Goal: Task Accomplishment & Management: Use online tool/utility

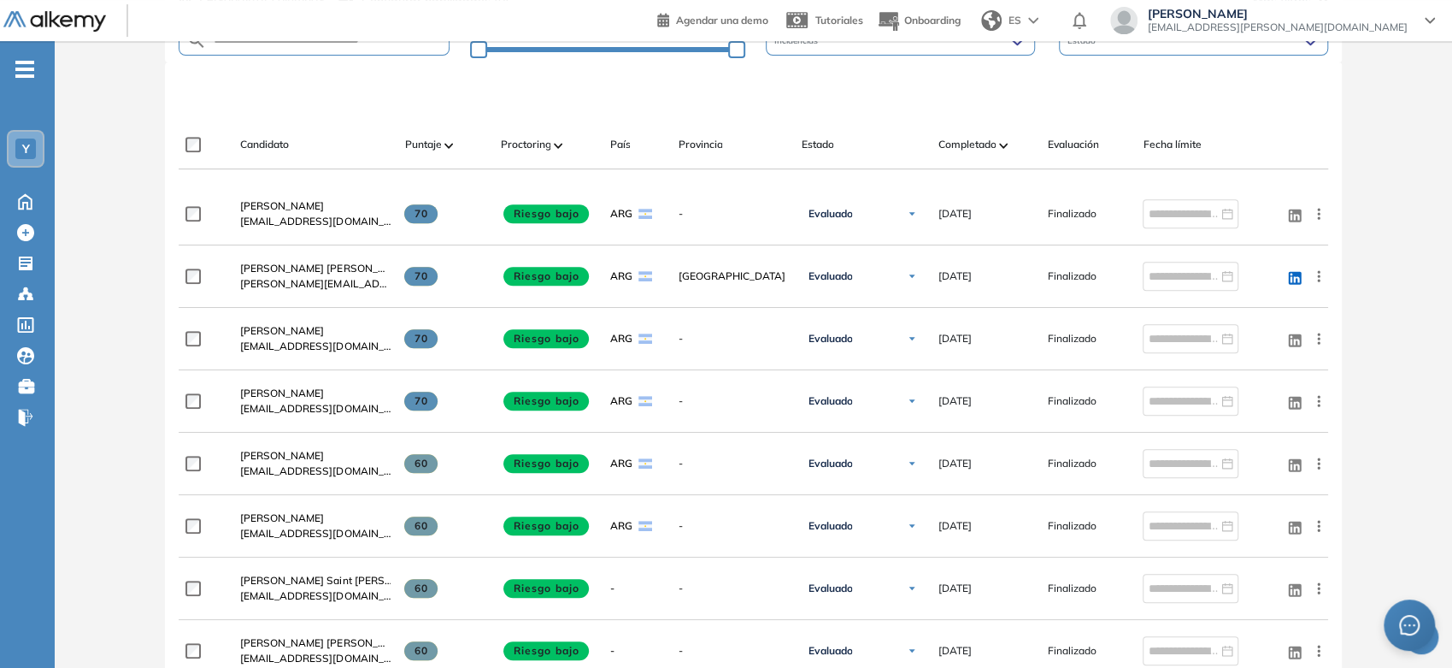
scroll to position [183, 0]
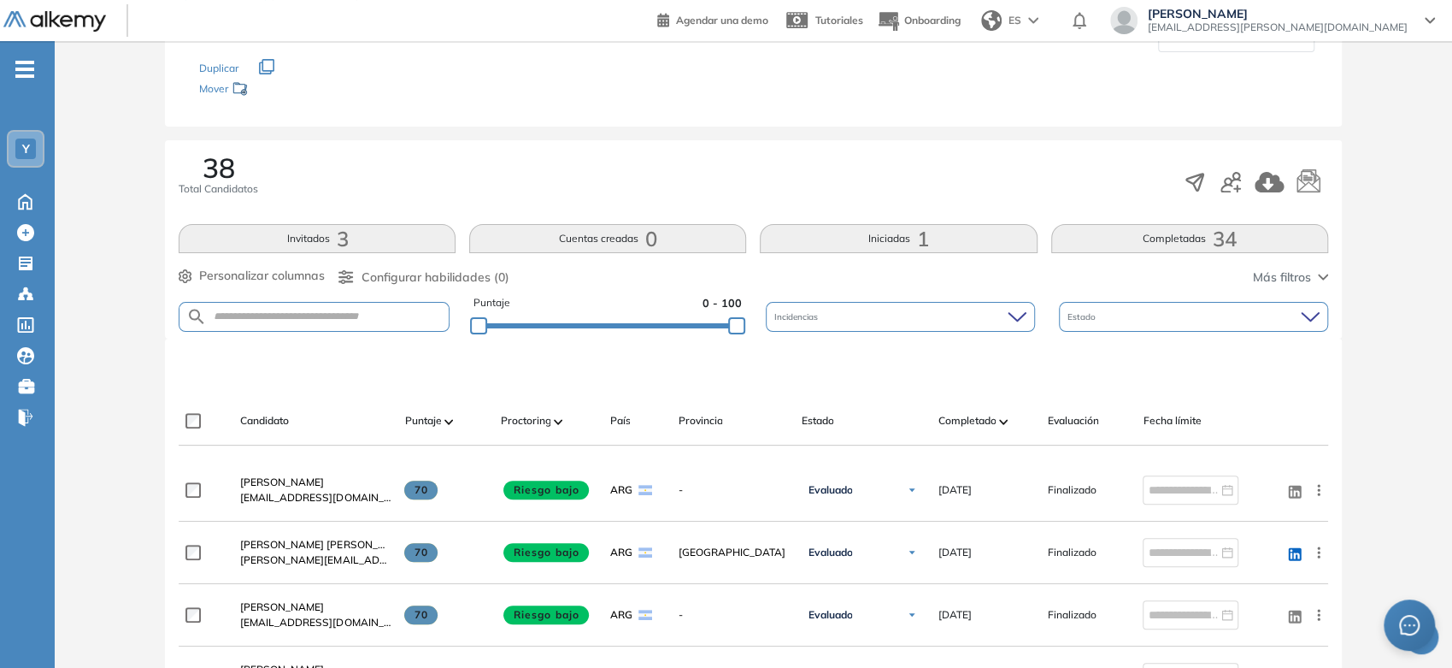
click at [33, 73] on span "-" at bounding box center [24, 68] width 19 height 14
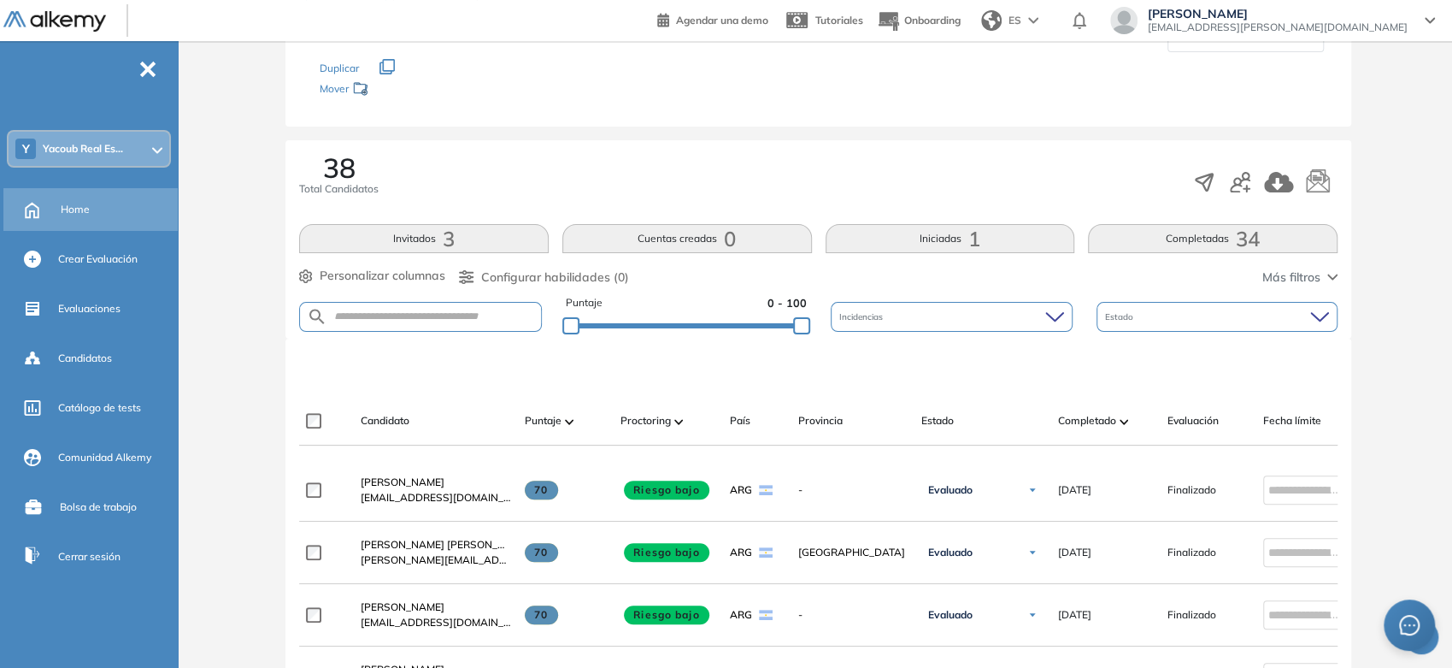
click at [53, 212] on div "Home" at bounding box center [92, 209] width 178 height 43
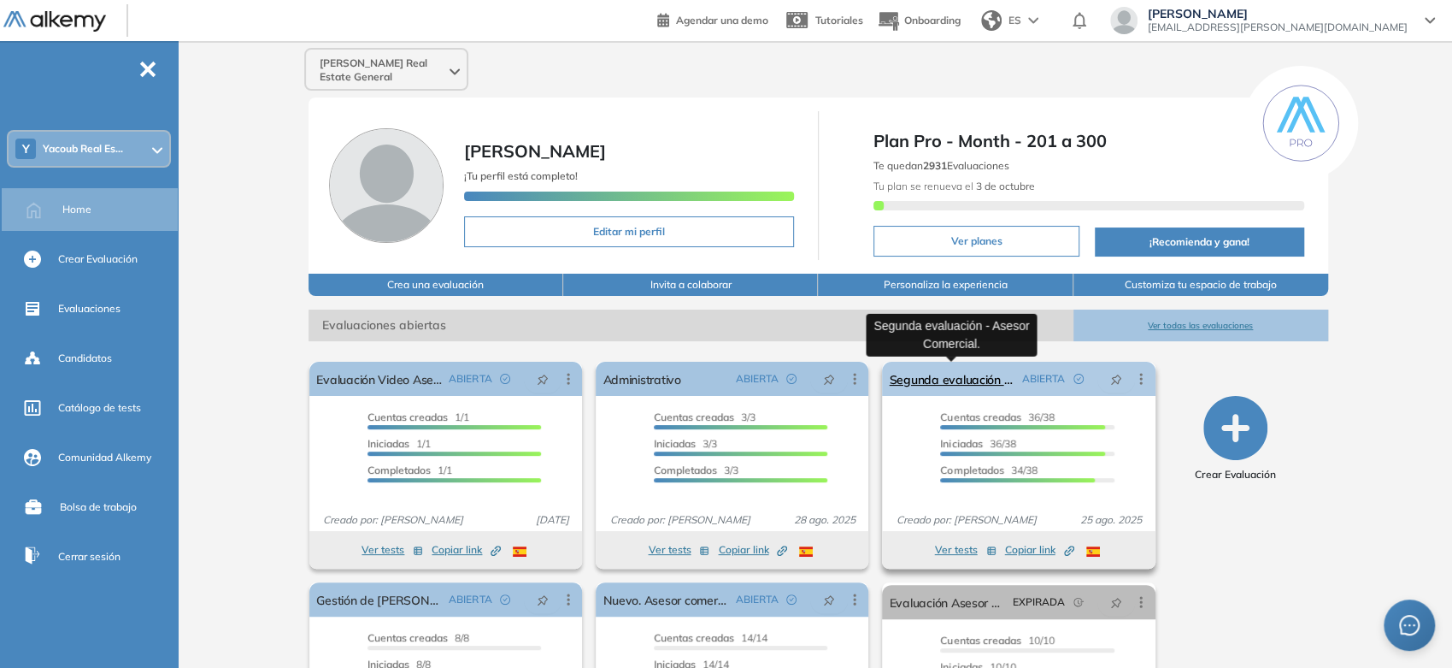
click at [947, 370] on link "Segunda evaluación - Asesor Comercial." at bounding box center [952, 379] width 126 height 34
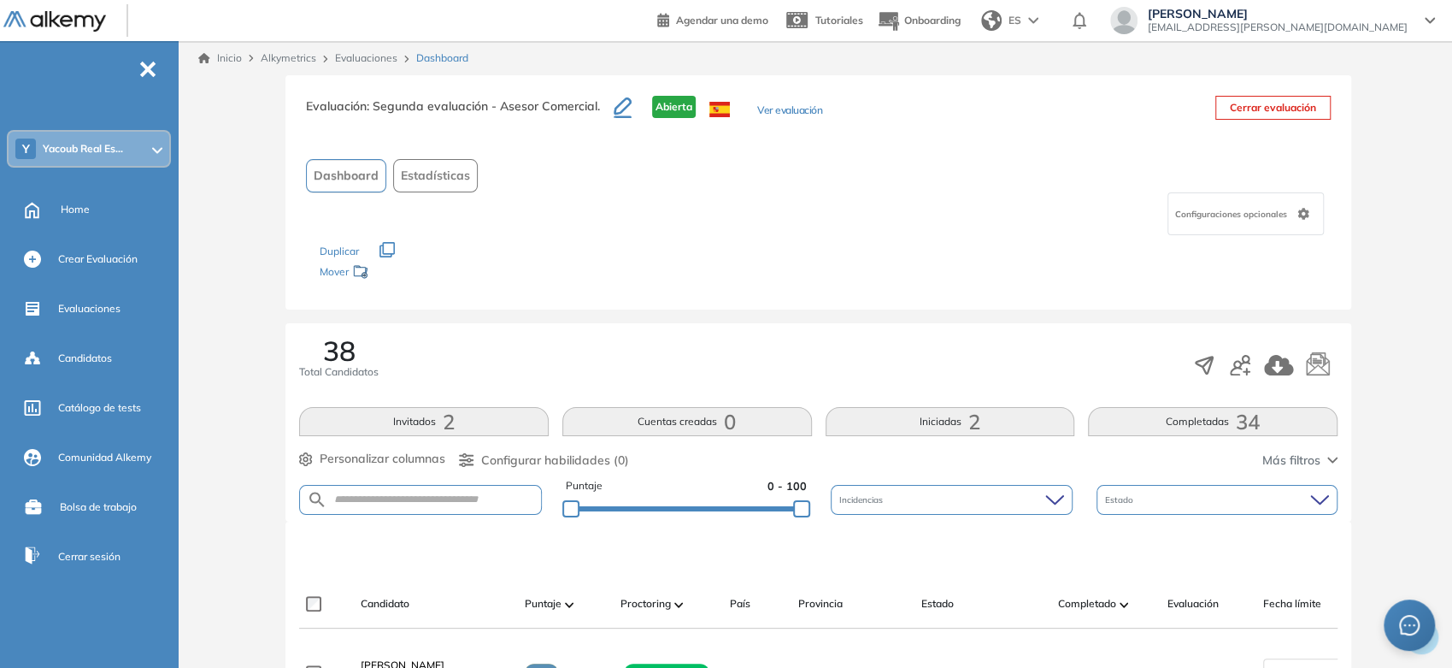
drag, startPoint x: 901, startPoint y: 440, endPoint x: 921, endPoint y: 82, distance: 358.7
click at [215, 59] on link "Inicio" at bounding box center [220, 57] width 44 height 15
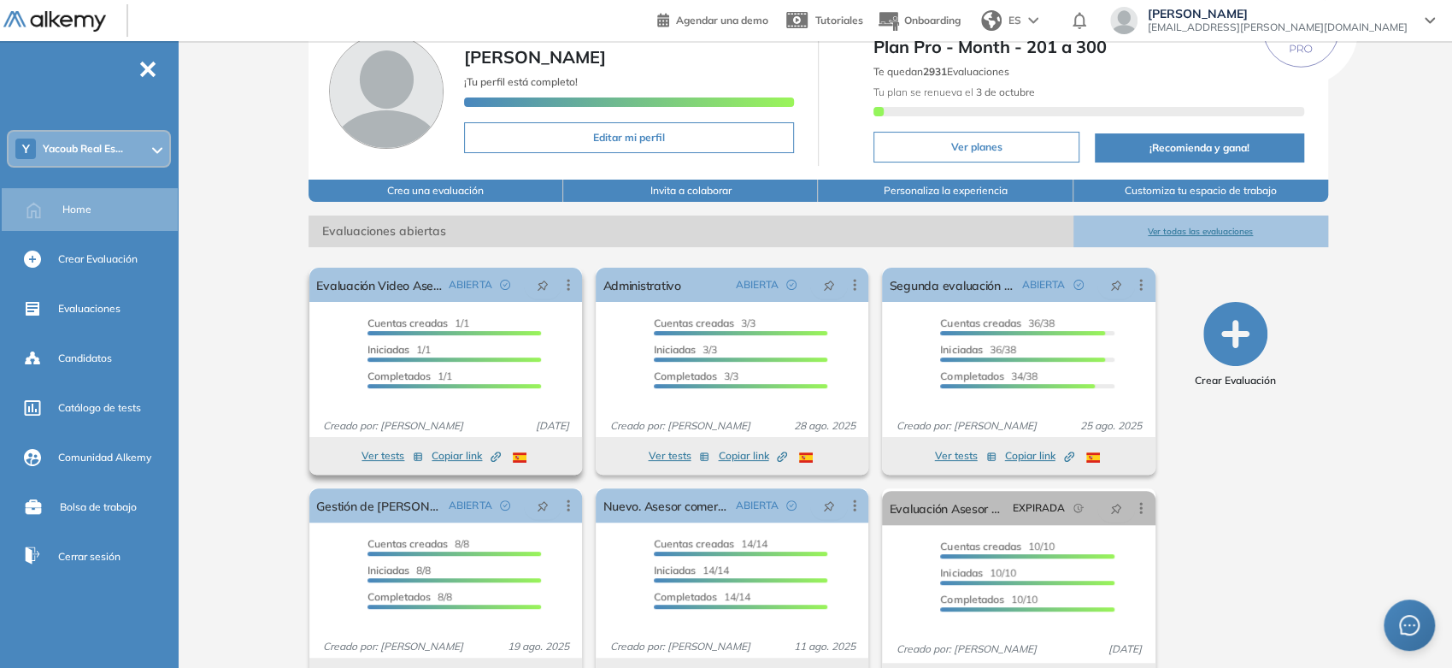
scroll to position [95, 0]
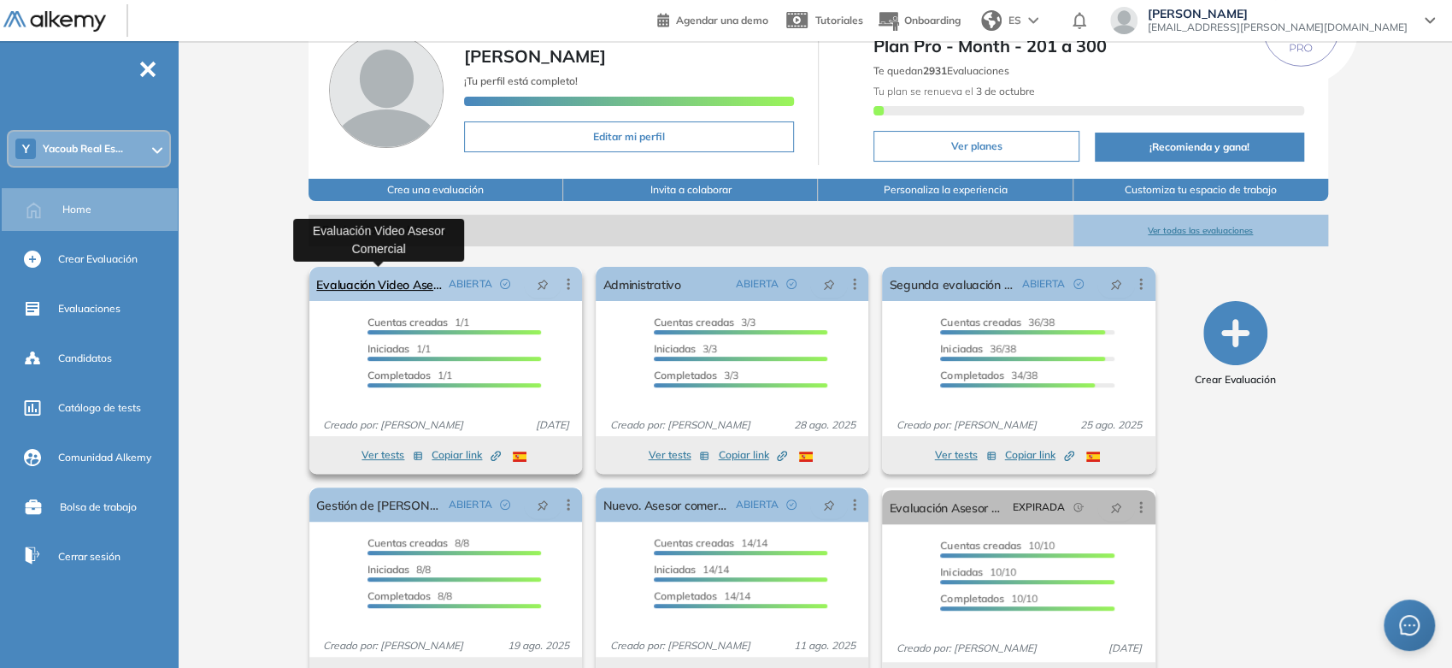
click at [380, 284] on link "Evaluación Video Asesor Comercial" at bounding box center [379, 284] width 126 height 34
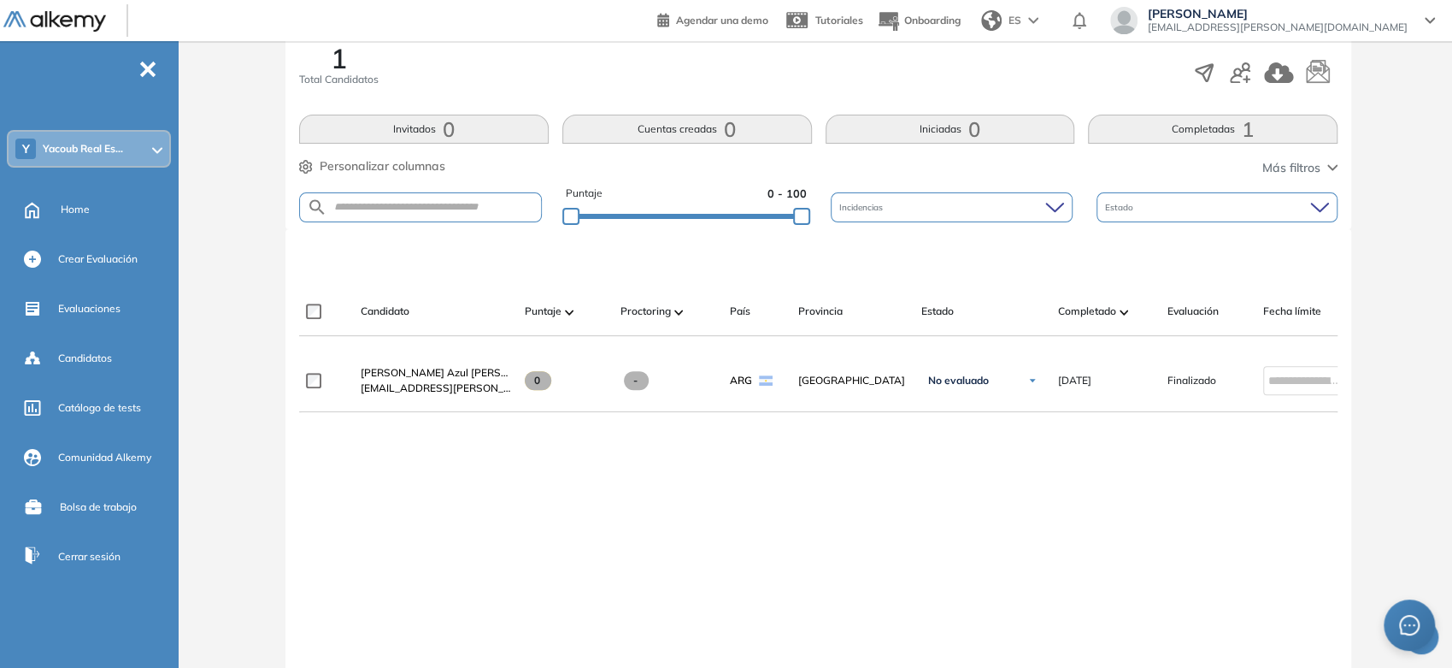
scroll to position [190, 0]
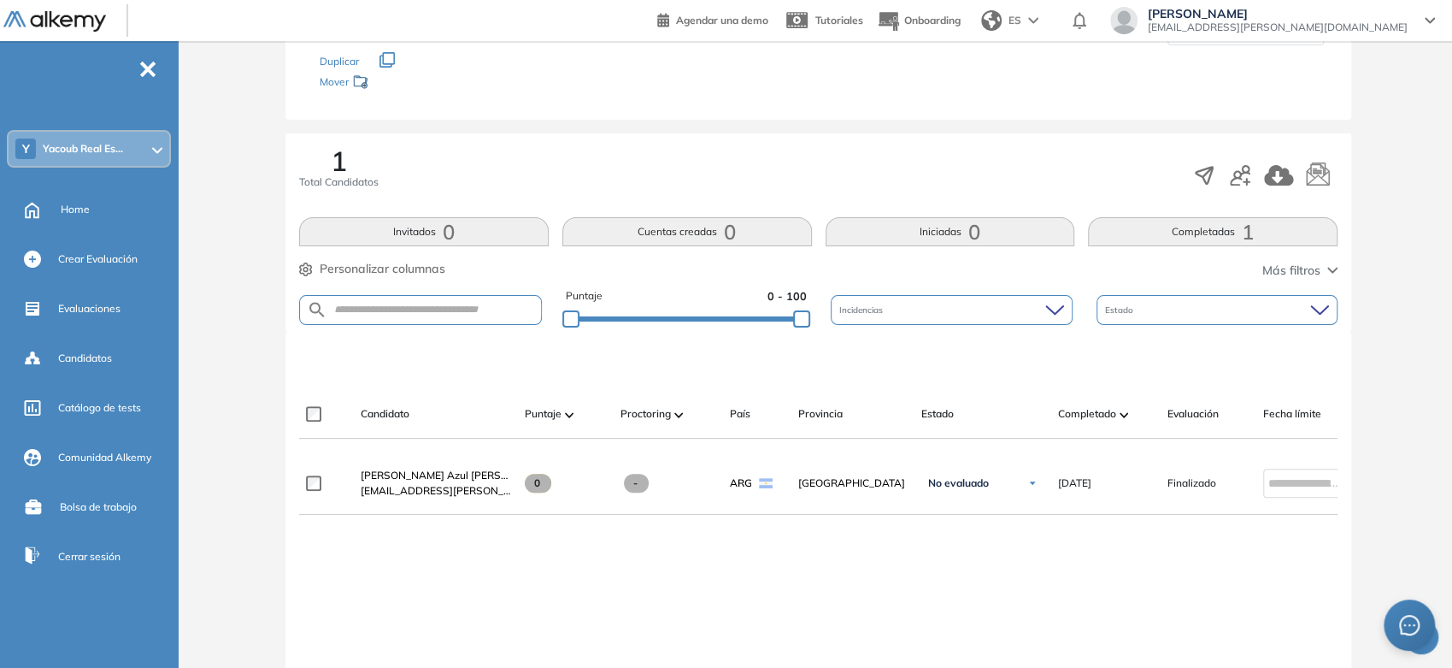
click at [1226, 235] on button "Completadas 1" at bounding box center [1213, 231] width 250 height 29
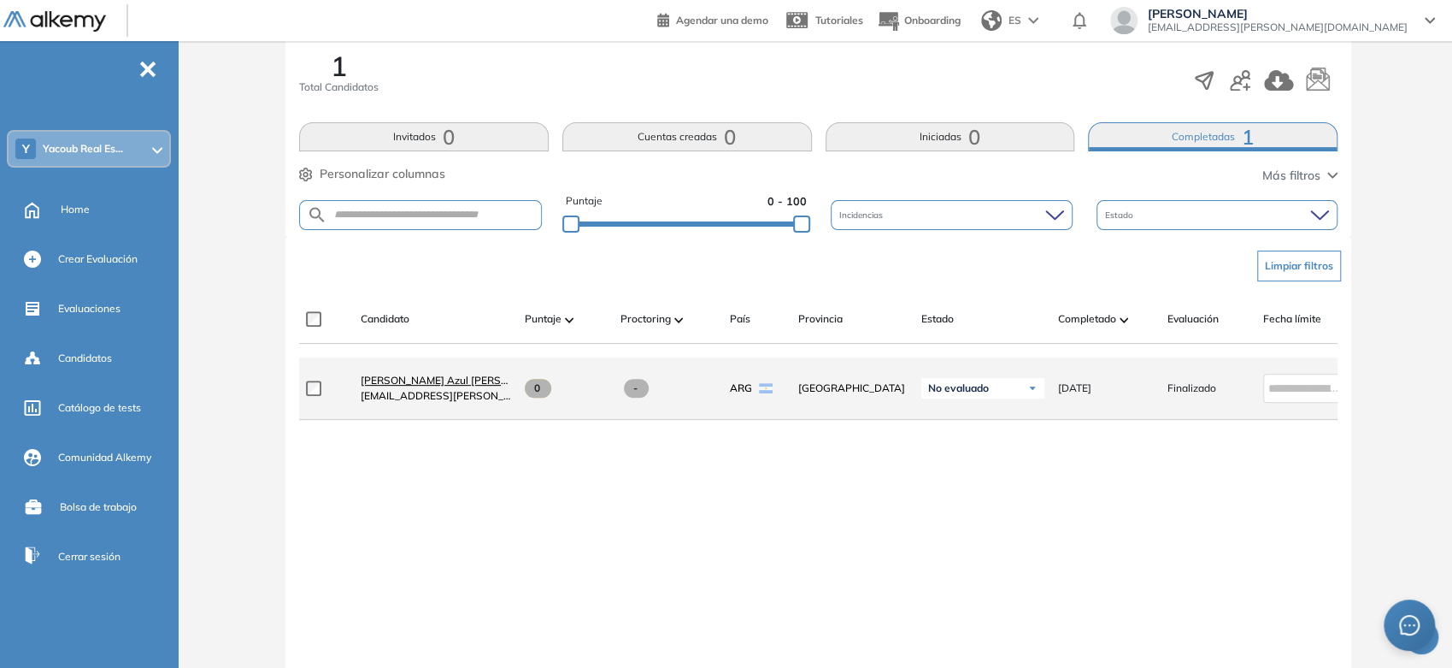
click at [406, 385] on span "[PERSON_NAME] Azul [PERSON_NAME]" at bounding box center [458, 380] width 194 height 13
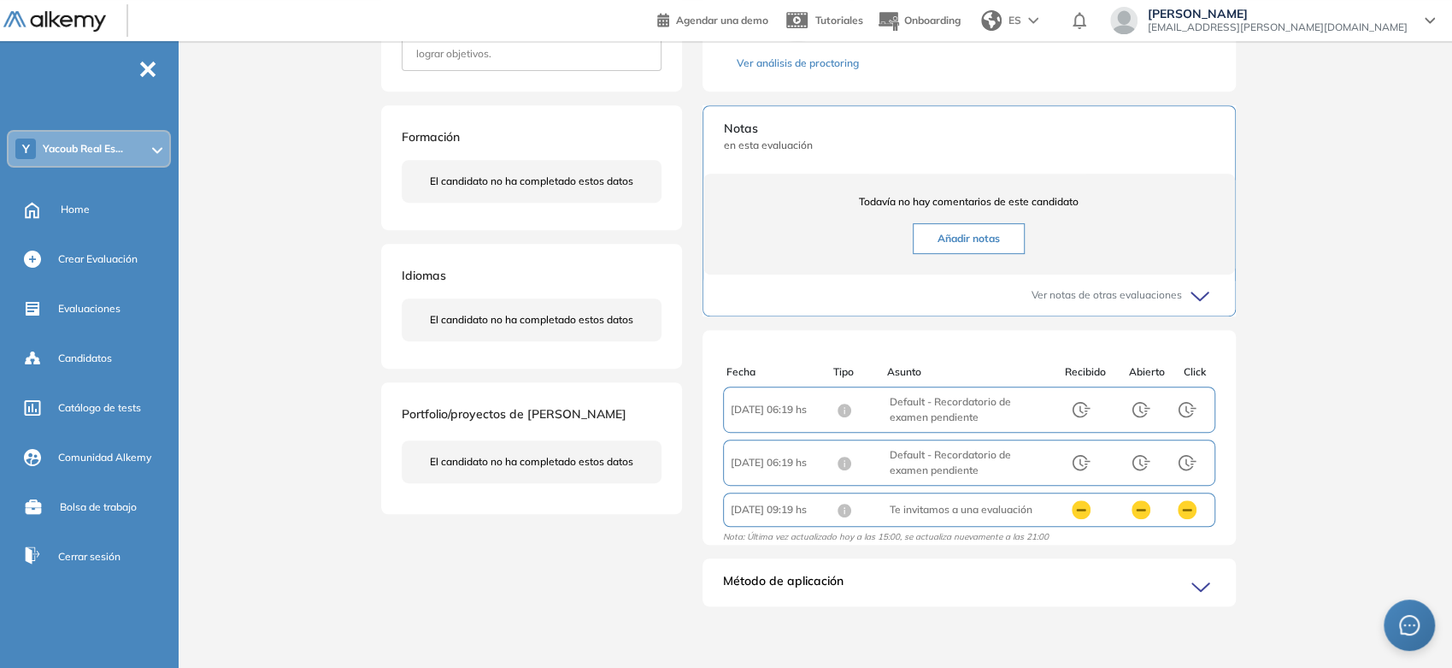
scroll to position [3, 0]
click at [1031, 593] on div "Método de aplicación" at bounding box center [969, 589] width 533 height 34
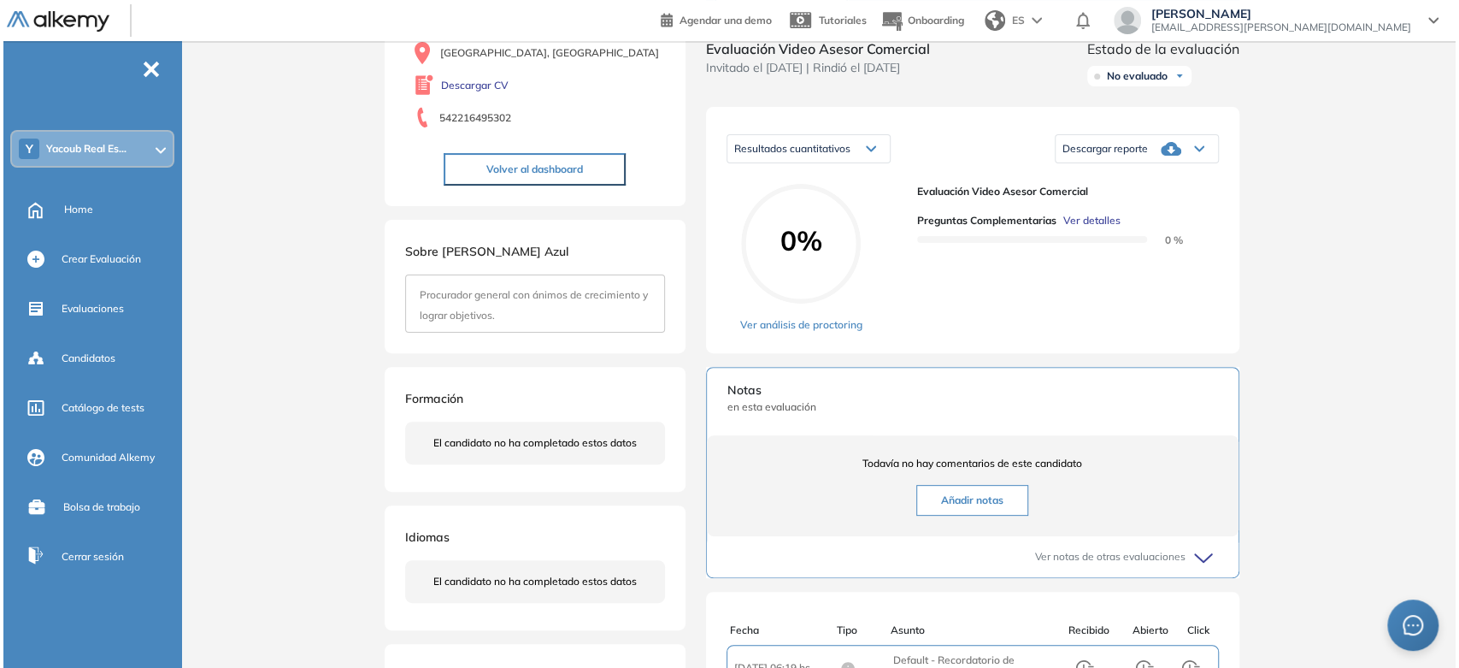
scroll to position [197, 0]
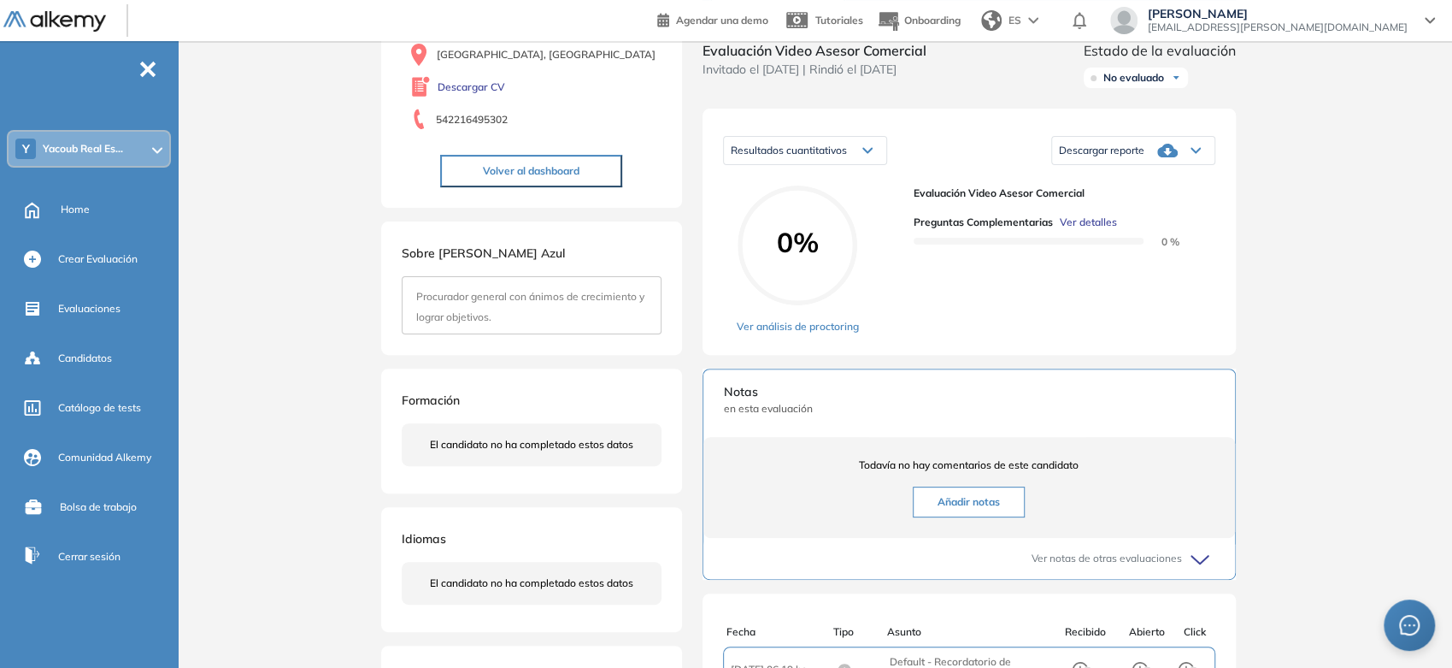
click at [1077, 230] on span "Ver detalles" at bounding box center [1088, 222] width 57 height 15
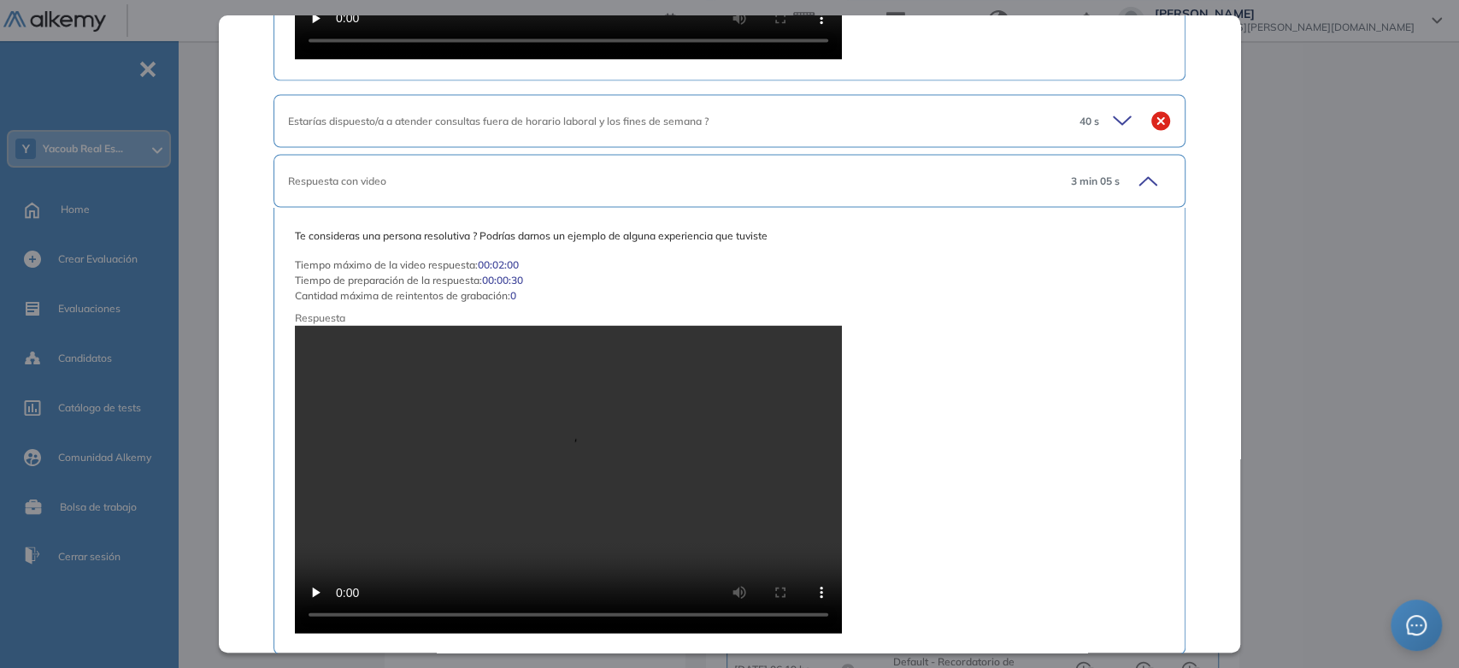
scroll to position [2184, 0]
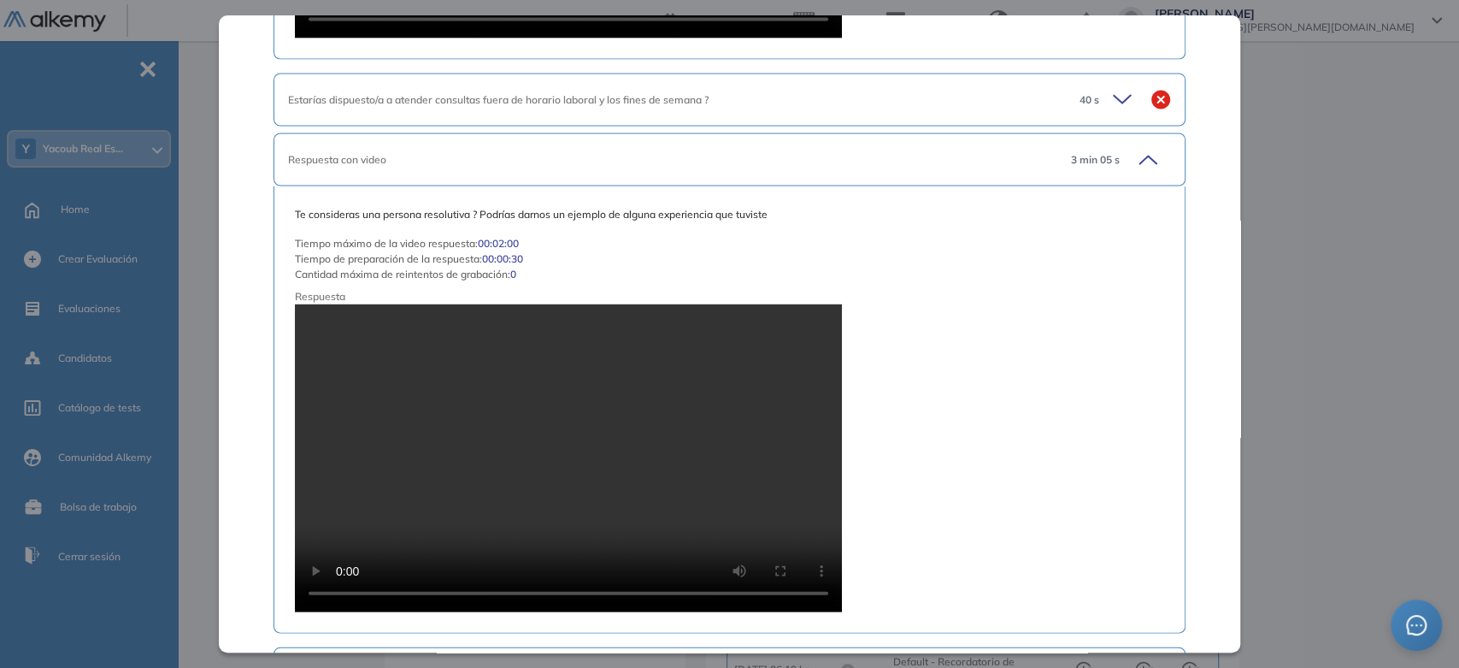
click at [1113, 92] on icon at bounding box center [1125, 99] width 24 height 24
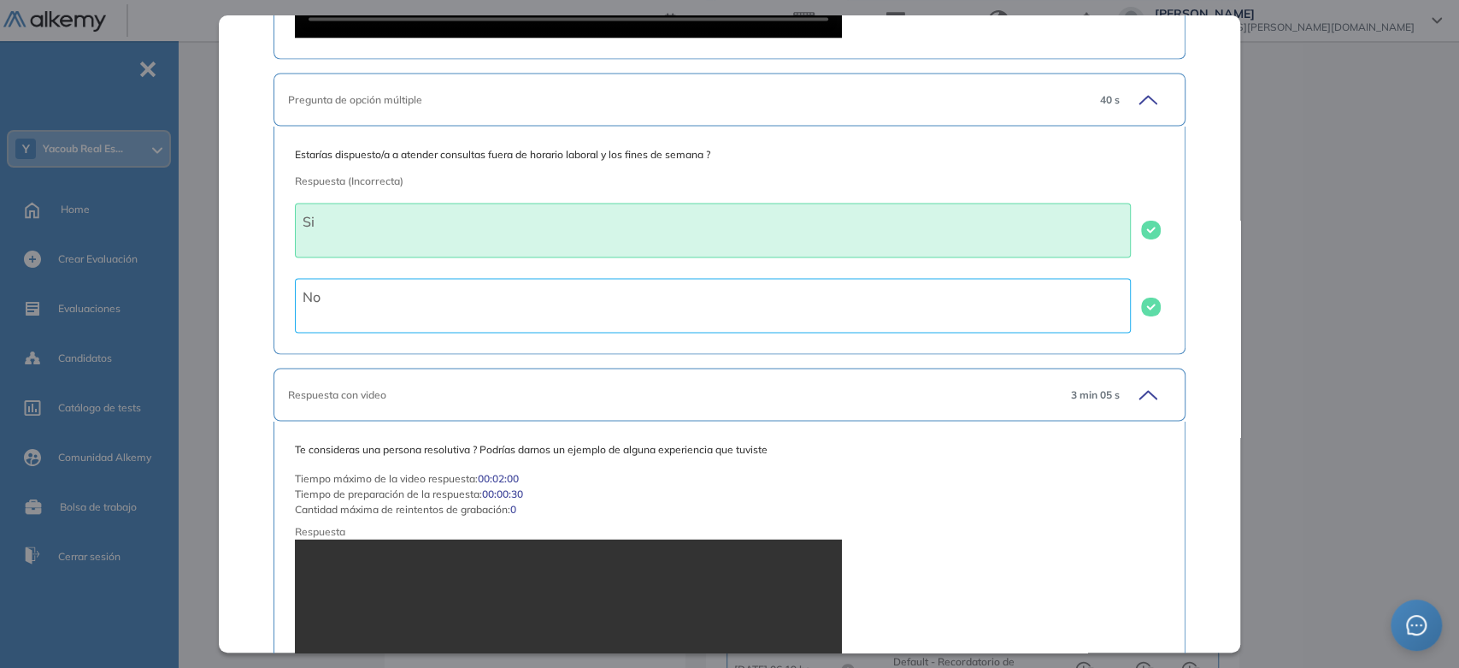
click at [1134, 100] on icon at bounding box center [1146, 99] width 24 height 24
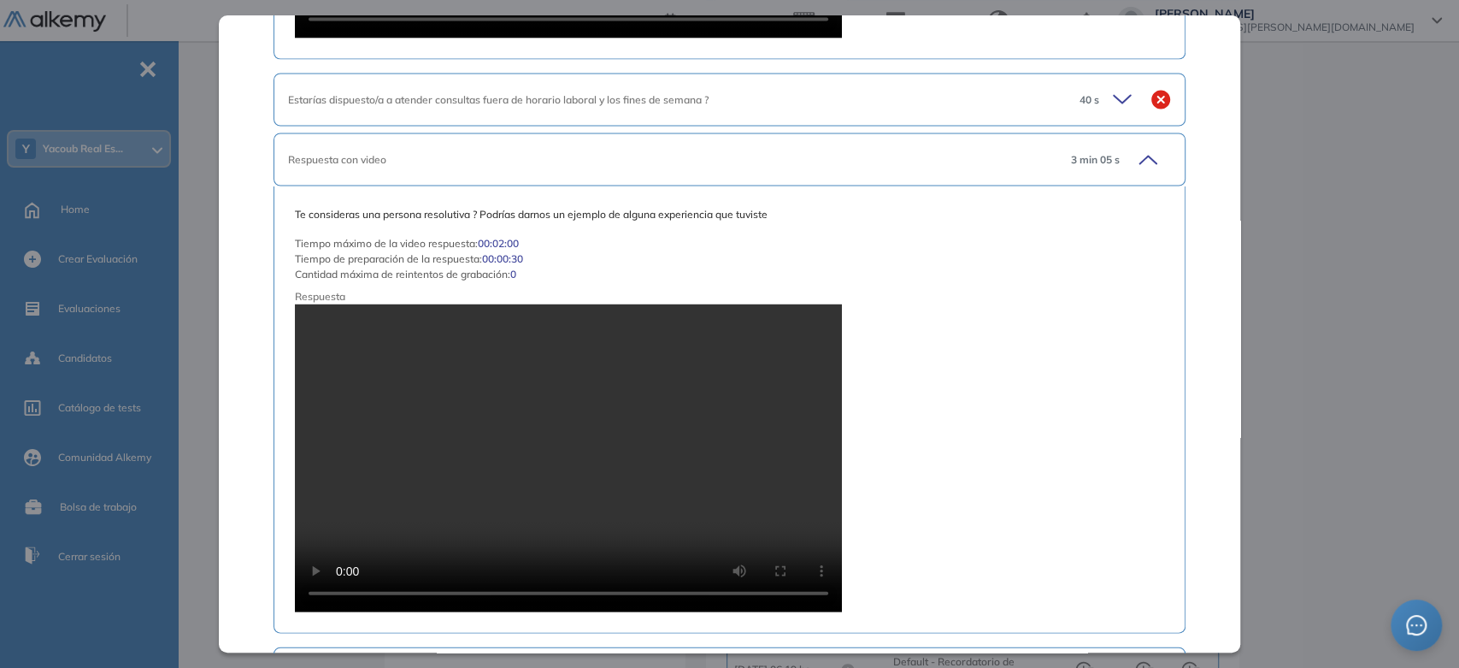
click at [1122, 93] on icon at bounding box center [1125, 99] width 24 height 24
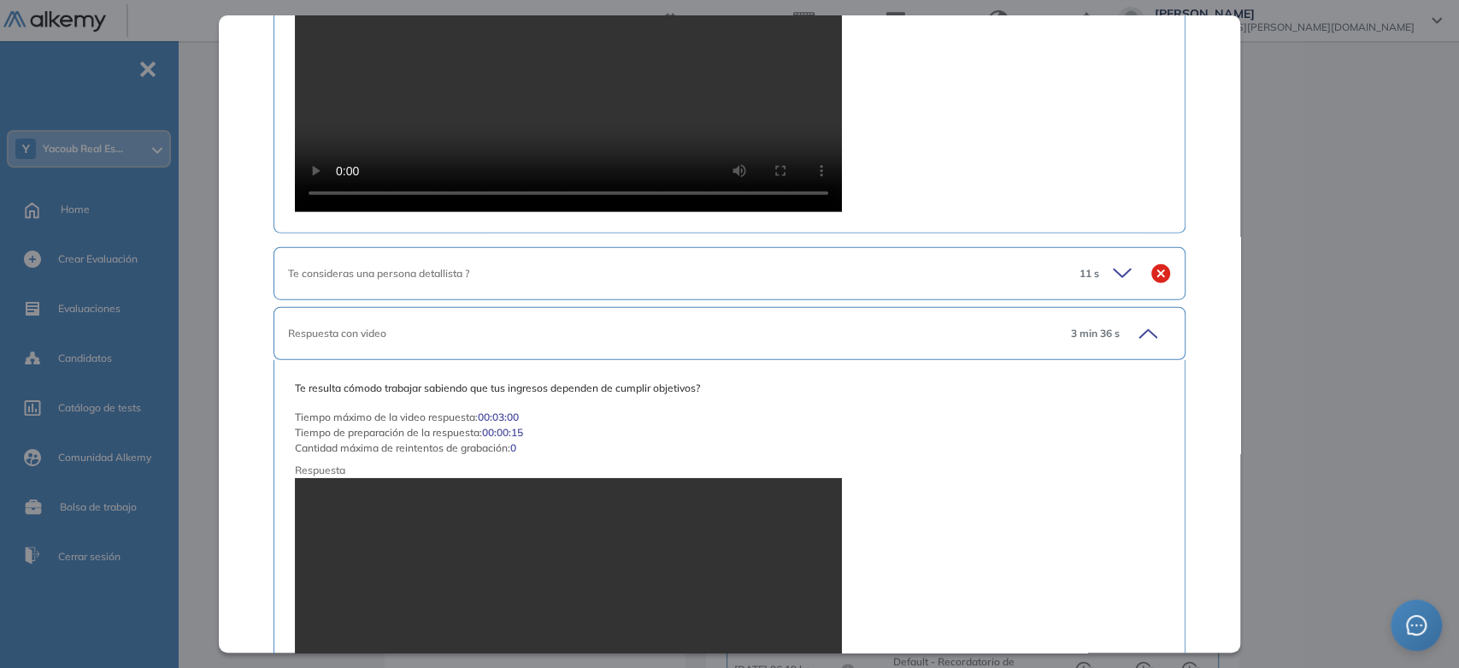
scroll to position [2849, 0]
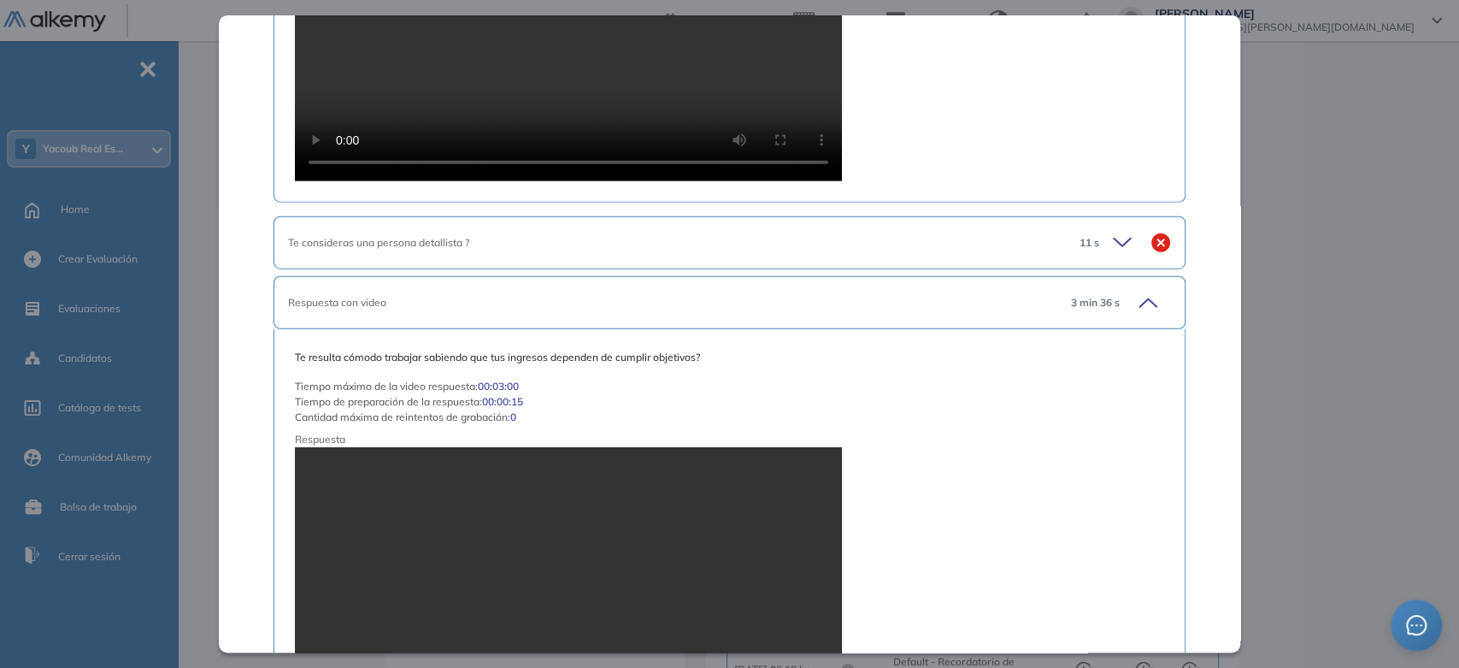
click at [1114, 240] on icon at bounding box center [1122, 243] width 17 height 8
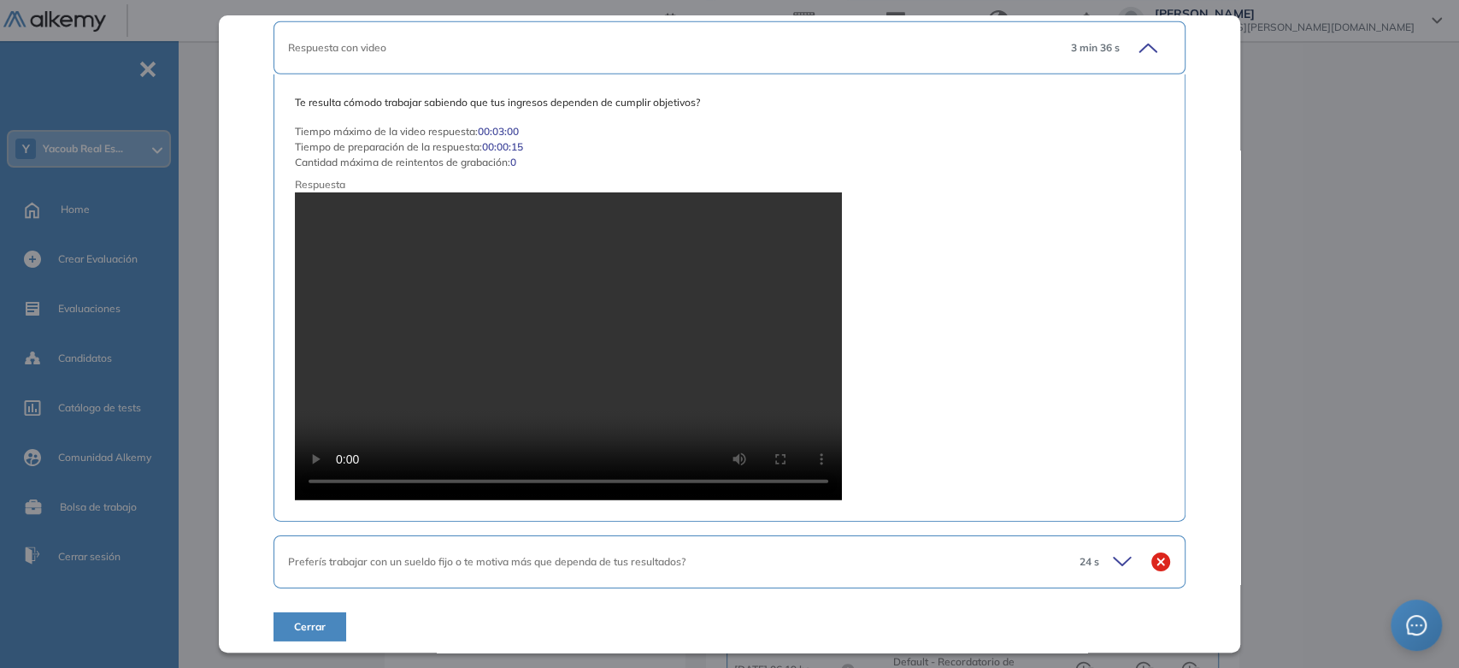
scroll to position [3342, 0]
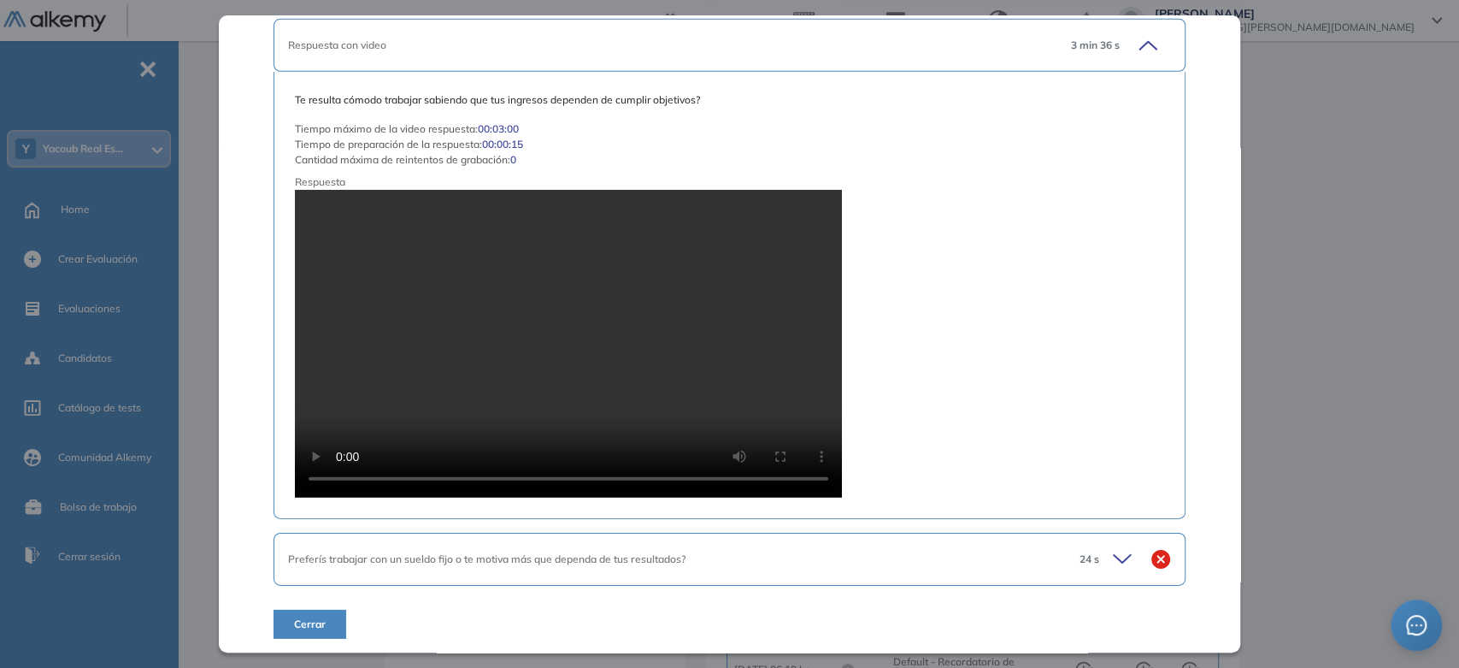
click at [1113, 553] on icon at bounding box center [1125, 559] width 24 height 24
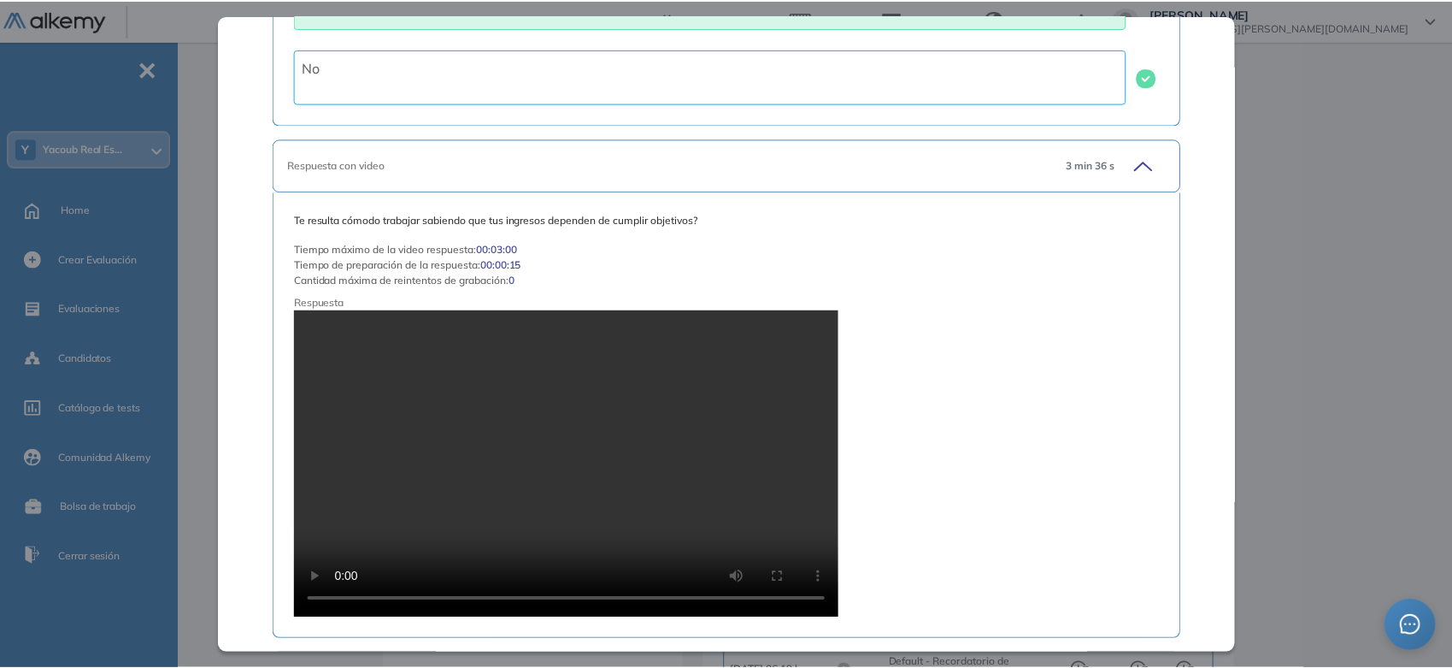
scroll to position [3577, 0]
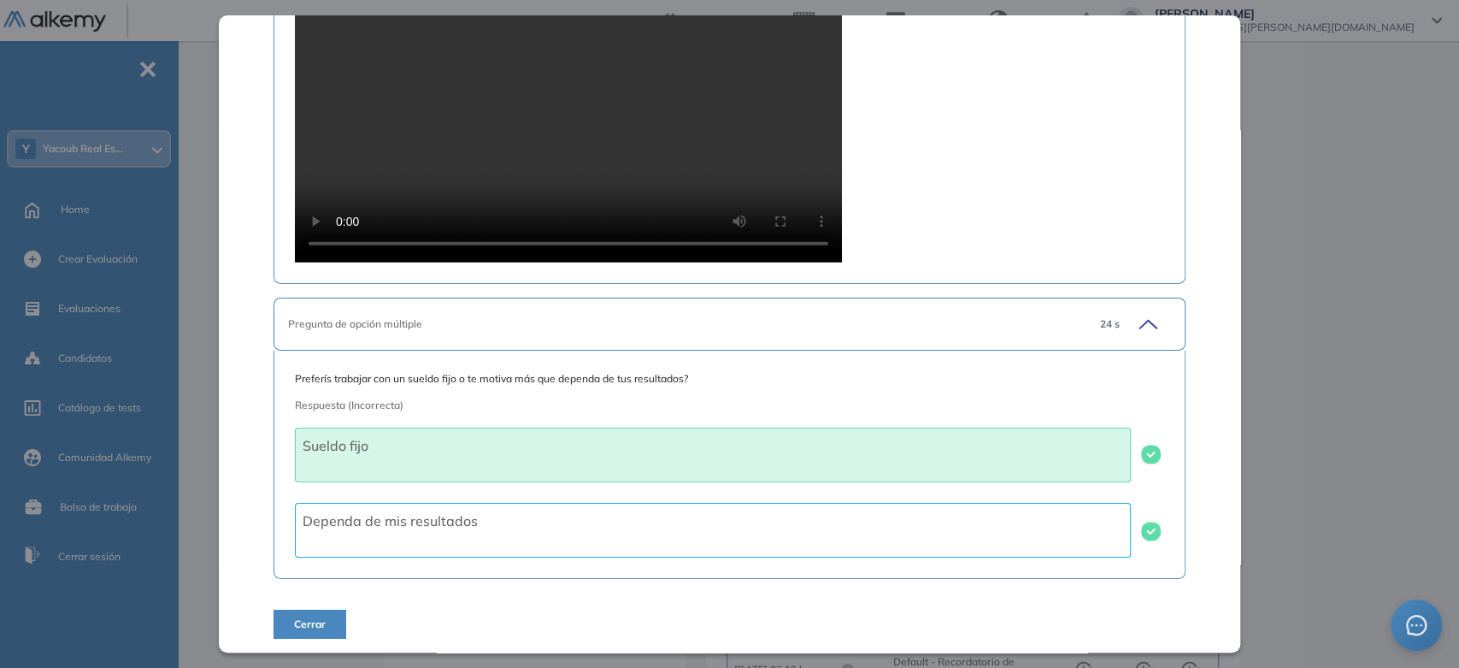
click at [322, 610] on button "Cerrar" at bounding box center [310, 624] width 73 height 29
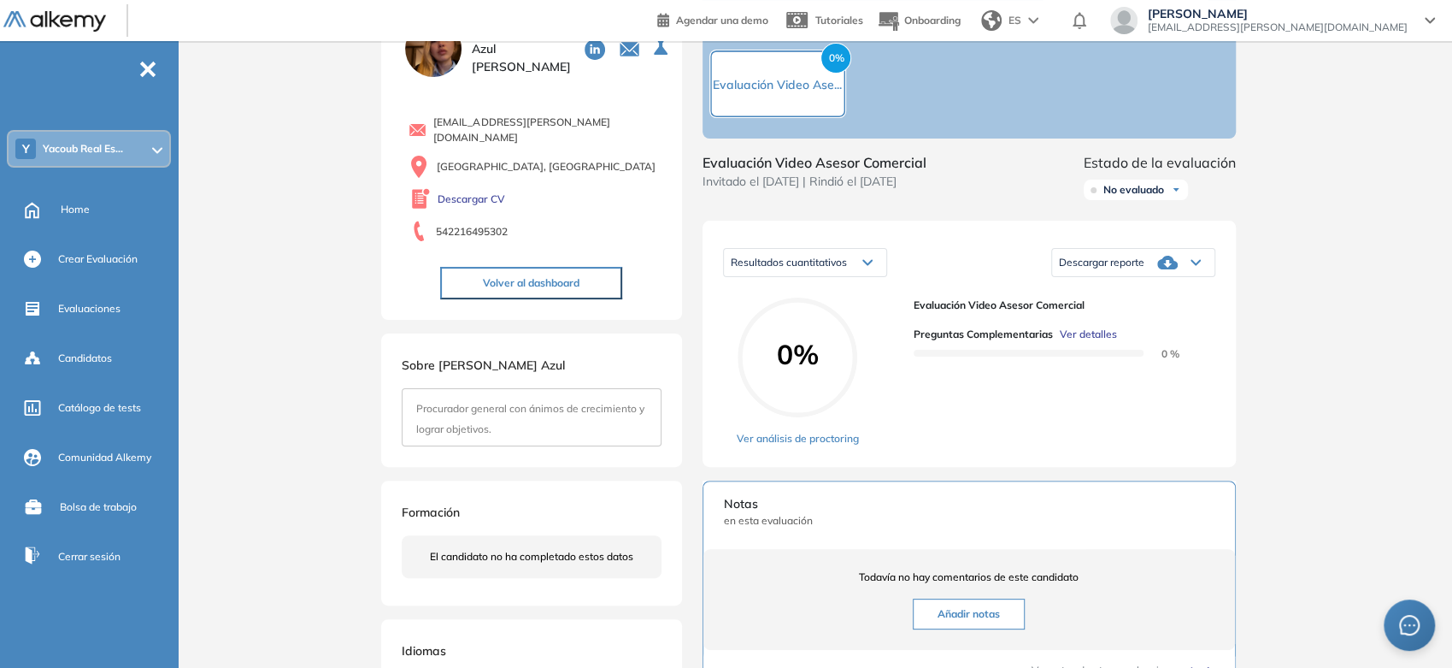
scroll to position [0, 0]
